Goal: Check status: Check status

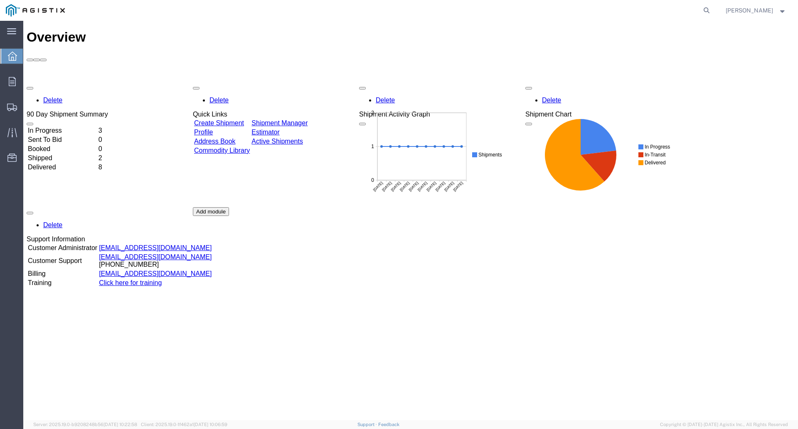
click at [301, 119] on link "Shipment Manager" at bounding box center [279, 122] width 56 height 7
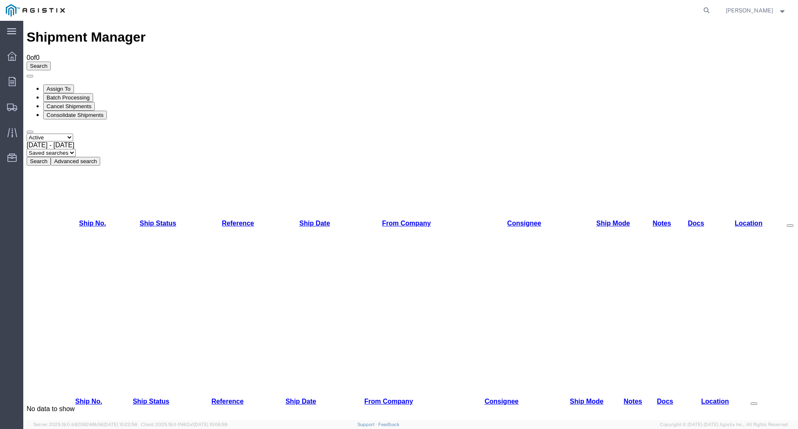
click at [73, 133] on select "Select status Active All Shipments Approved Booked Canceled Delivered Denied Ne…" at bounding box center [50, 137] width 47 height 8
click at [12, 53] on icon at bounding box center [11, 56] width 9 height 9
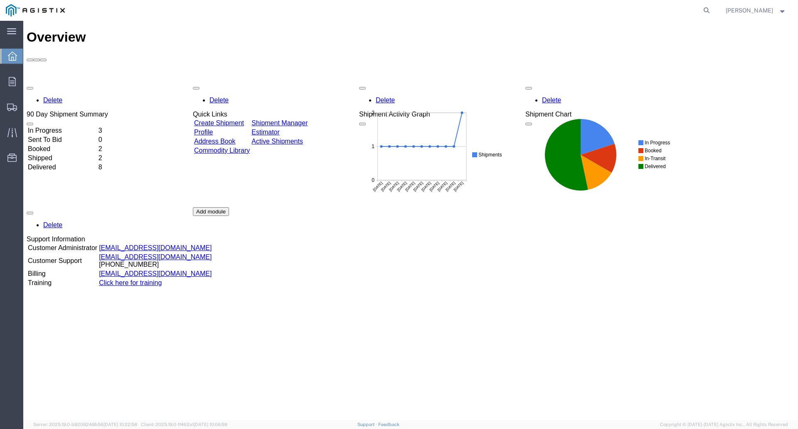
click at [69, 126] on td "In Progress" at bounding box center [62, 130] width 70 height 8
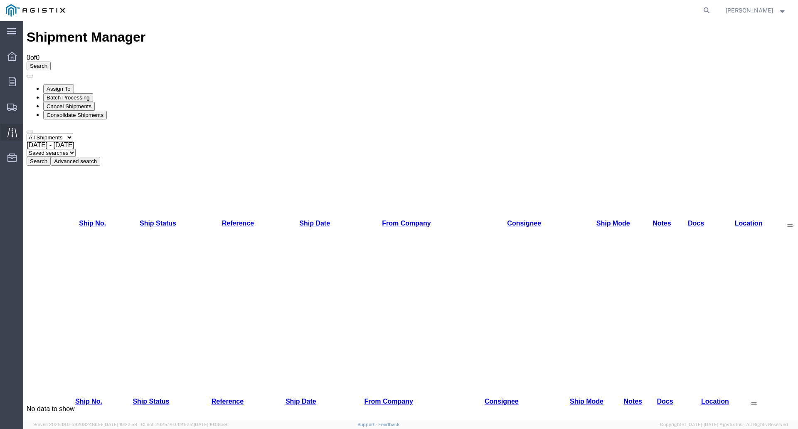
click at [14, 135] on icon at bounding box center [12, 133] width 10 height 10
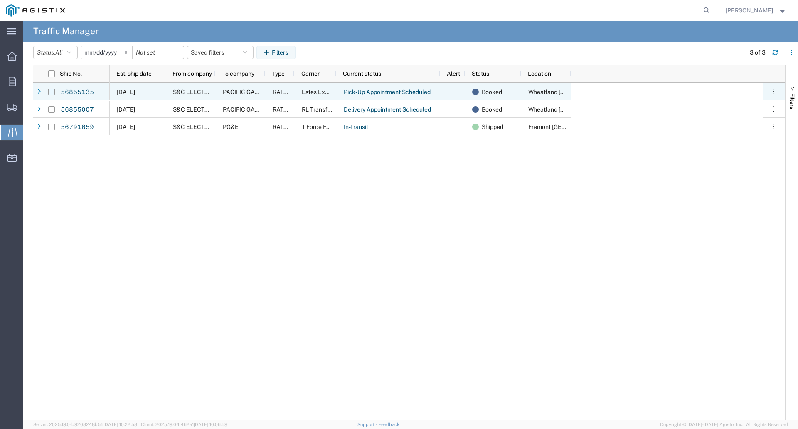
click at [53, 91] on input "Press Space to toggle row selection (unchecked)" at bounding box center [51, 92] width 7 height 7
checkbox input "true"
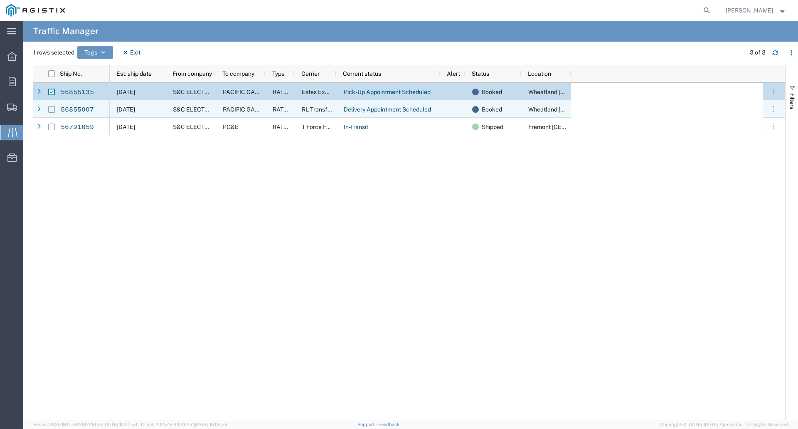
click at [51, 109] on input "Press Space to toggle row selection (unchecked)" at bounding box center [51, 109] width 7 height 7
checkbox input "true"
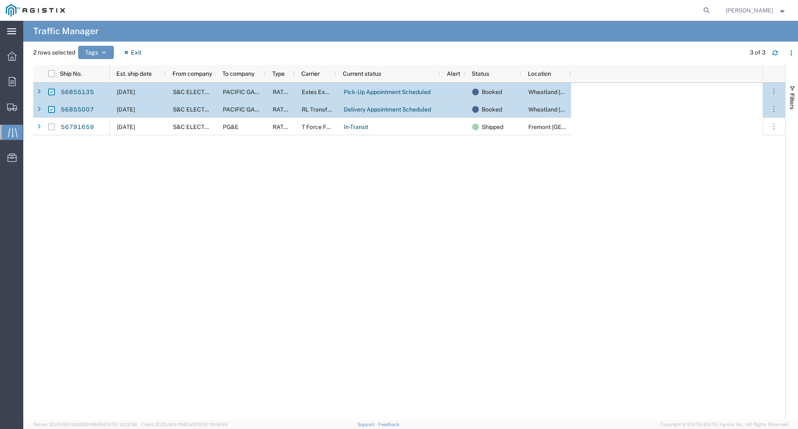
click at [12, 32] on icon at bounding box center [11, 31] width 9 height 6
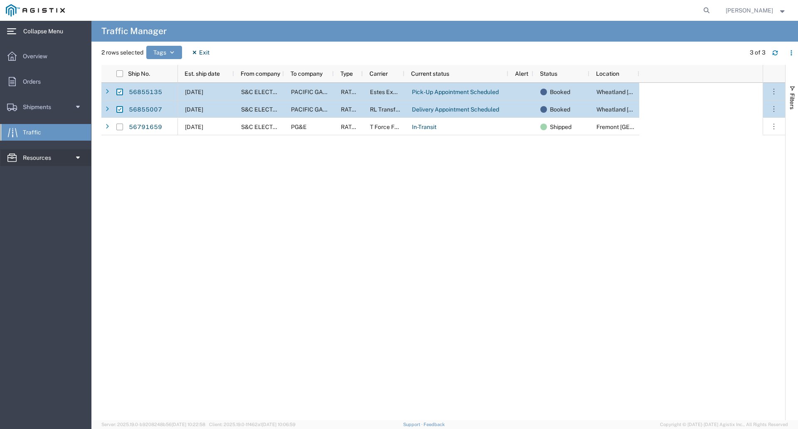
click at [49, 155] on span "Resources" at bounding box center [40, 157] width 34 height 17
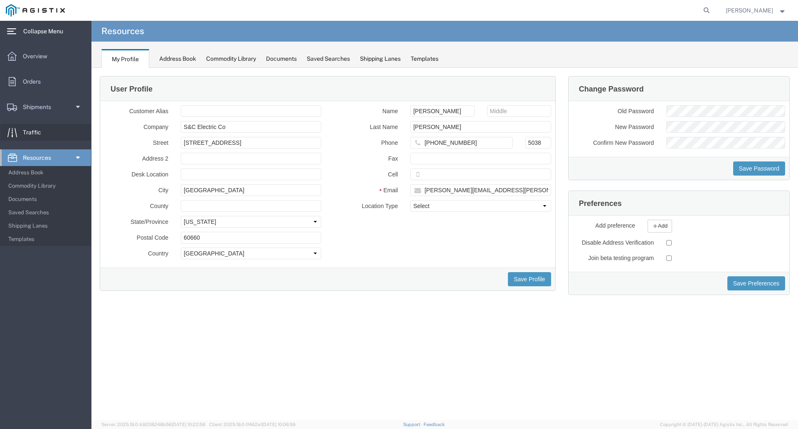
click at [37, 129] on span "Traffic" at bounding box center [35, 132] width 24 height 17
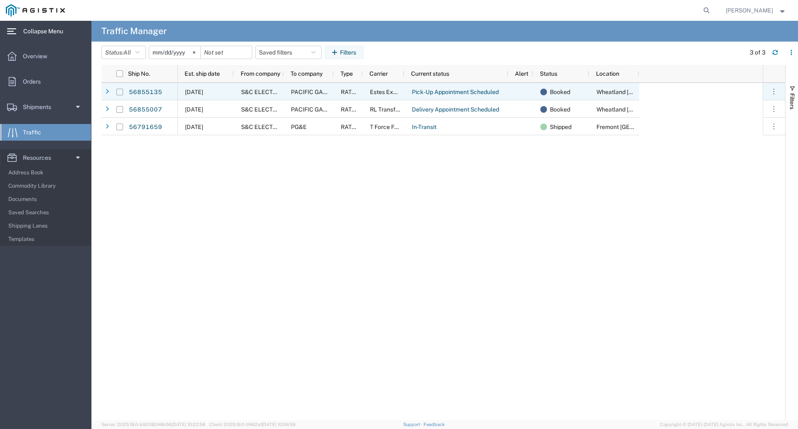
click at [120, 89] on input "Press Space to toggle row selection (unchecked)" at bounding box center [119, 92] width 7 height 7
checkbox input "true"
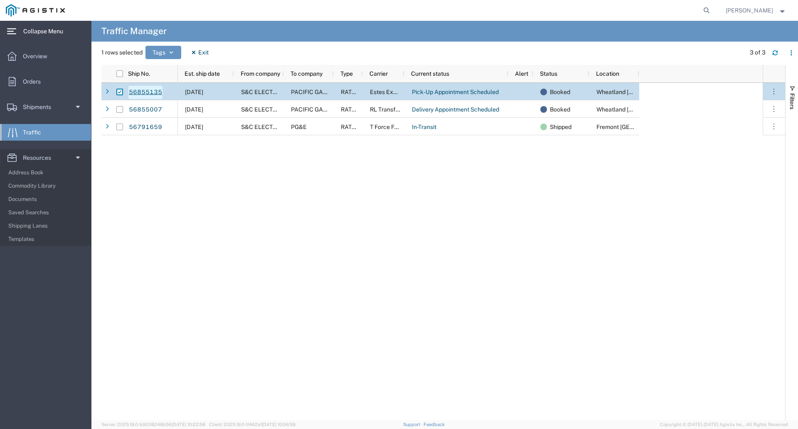
click at [153, 90] on link "56855135" at bounding box center [145, 92] width 34 height 13
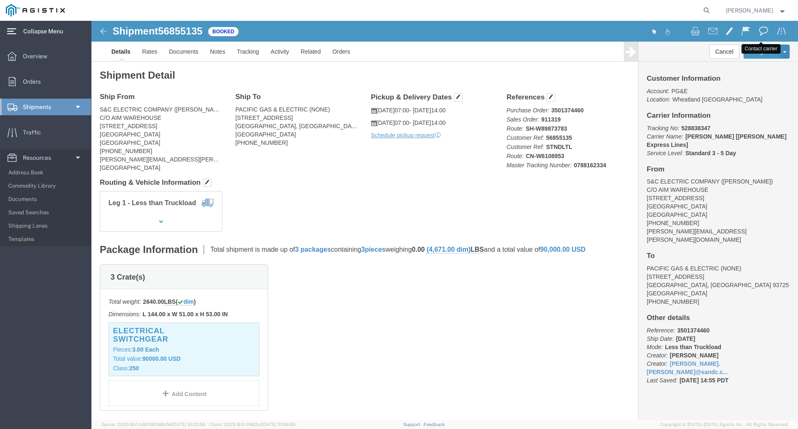
click span
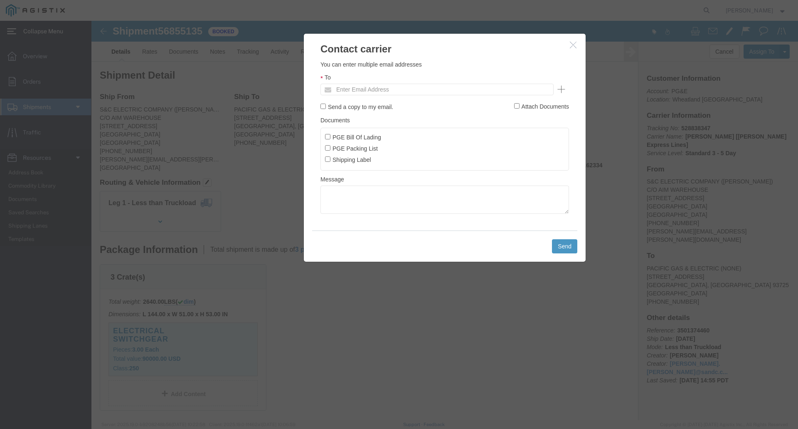
click icon "button"
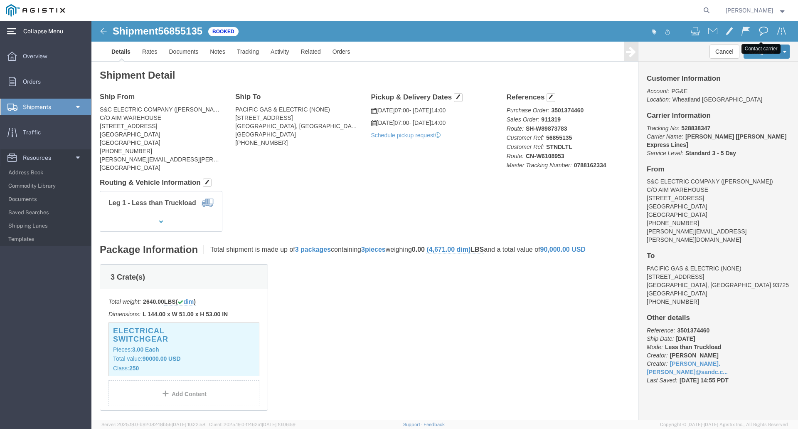
click span
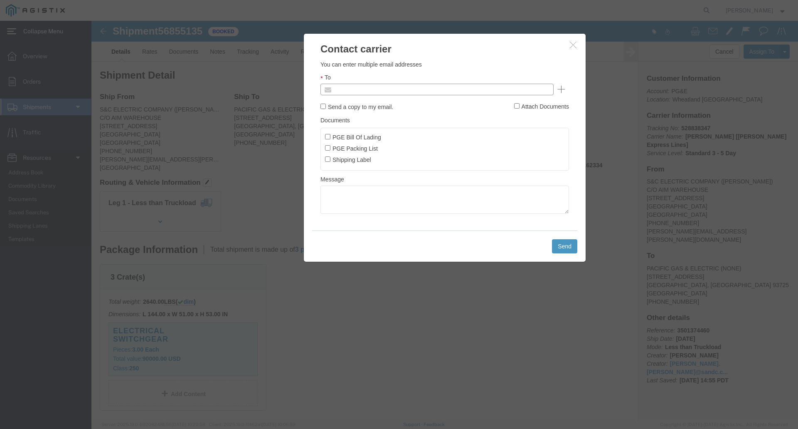
click input "text"
click li "Please enter 1 or more character"
type input "Enter Email Address"
click button "button"
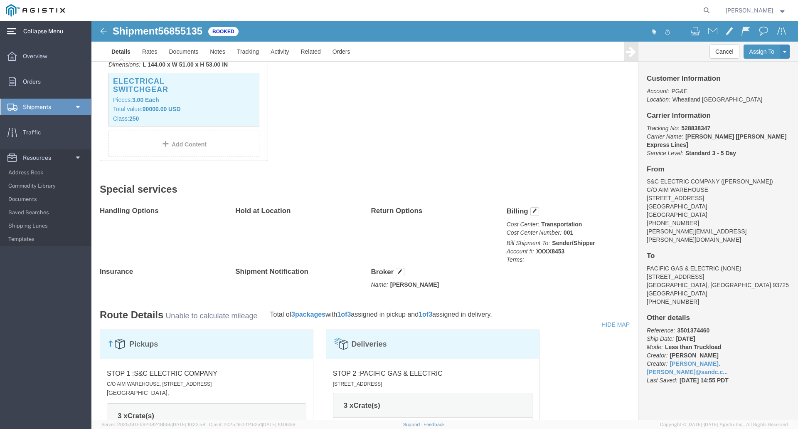
scroll to position [83, 0]
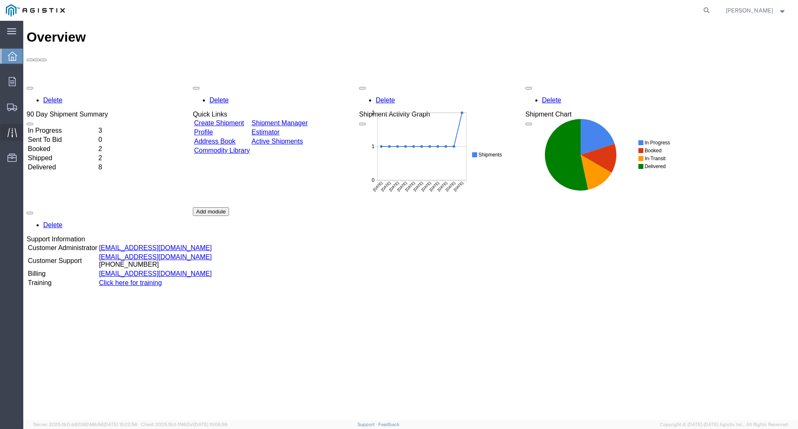
click at [11, 129] on icon at bounding box center [12, 133] width 10 height 10
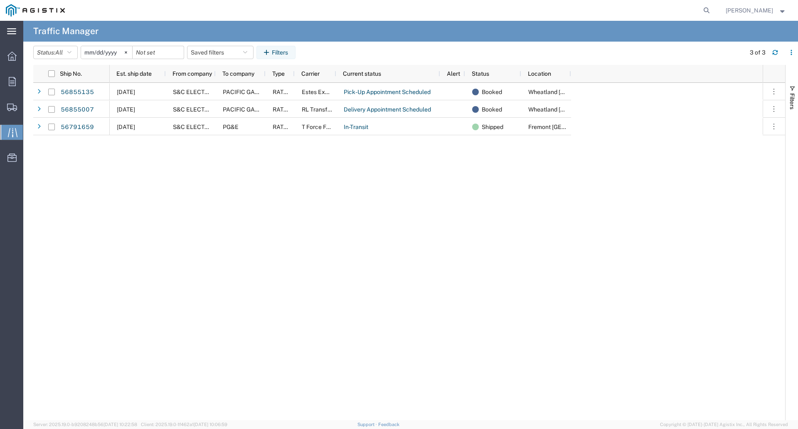
click at [11, 31] on icon at bounding box center [11, 31] width 9 height 6
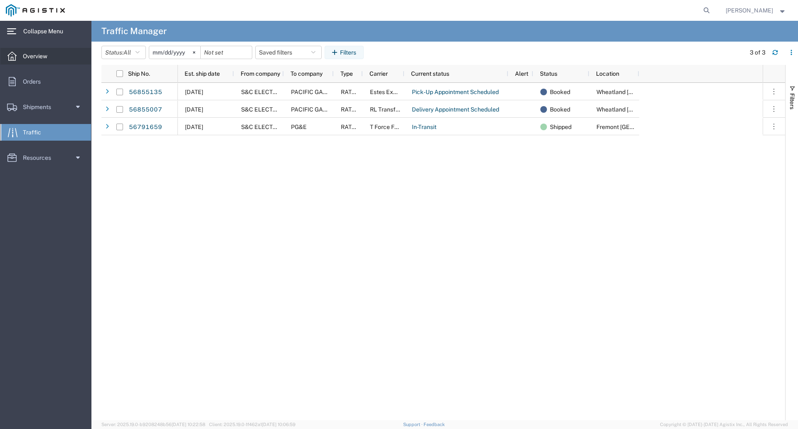
click at [48, 57] on span "Overview" at bounding box center [38, 56] width 30 height 17
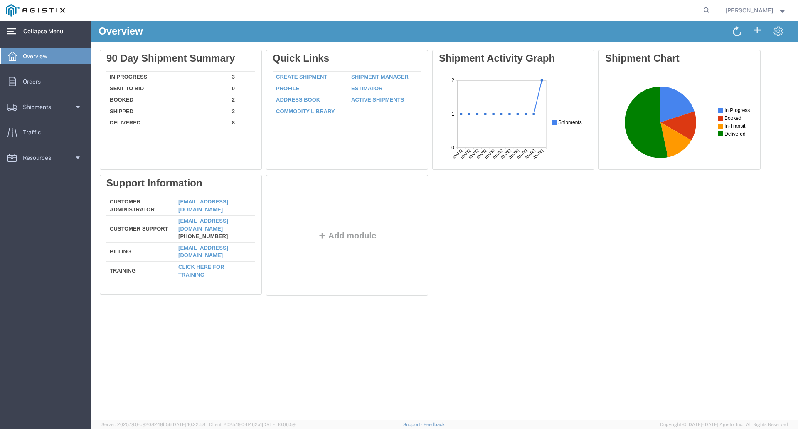
drag, startPoint x: 685, startPoint y: 29, endPoint x: 913, endPoint y: 44, distance: 229.1
click at [798, 44] on html "Overview Manage dashboard Delete 90 Day Shipment Summary In Progress 3 Sent To …" at bounding box center [444, 220] width 707 height 399
click at [45, 131] on span "Traffic" at bounding box center [35, 132] width 24 height 17
